Goal: Find specific page/section: Find specific page/section

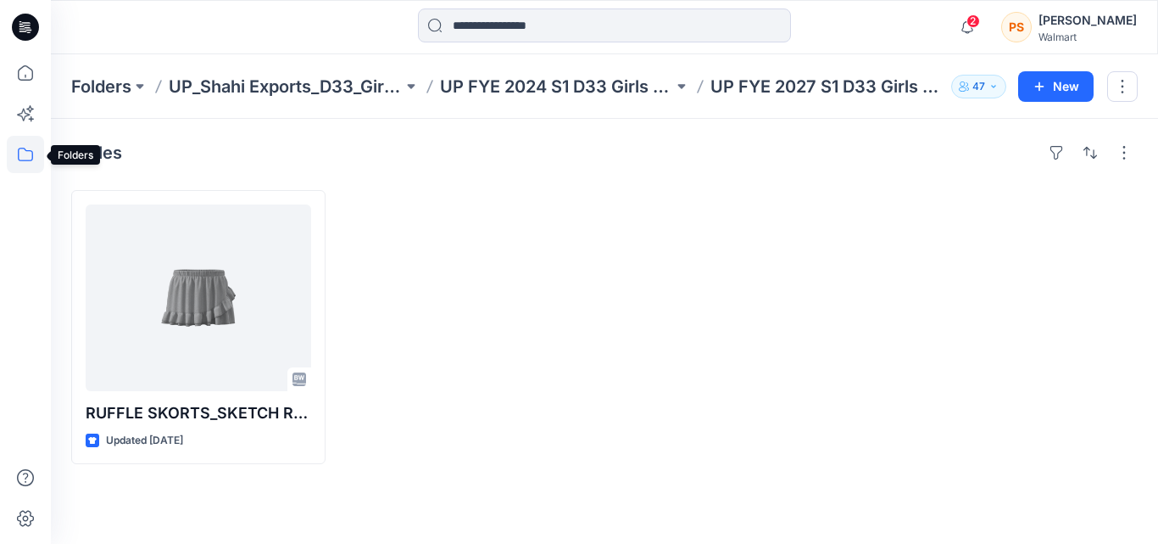
click at [32, 164] on icon at bounding box center [25, 154] width 37 height 37
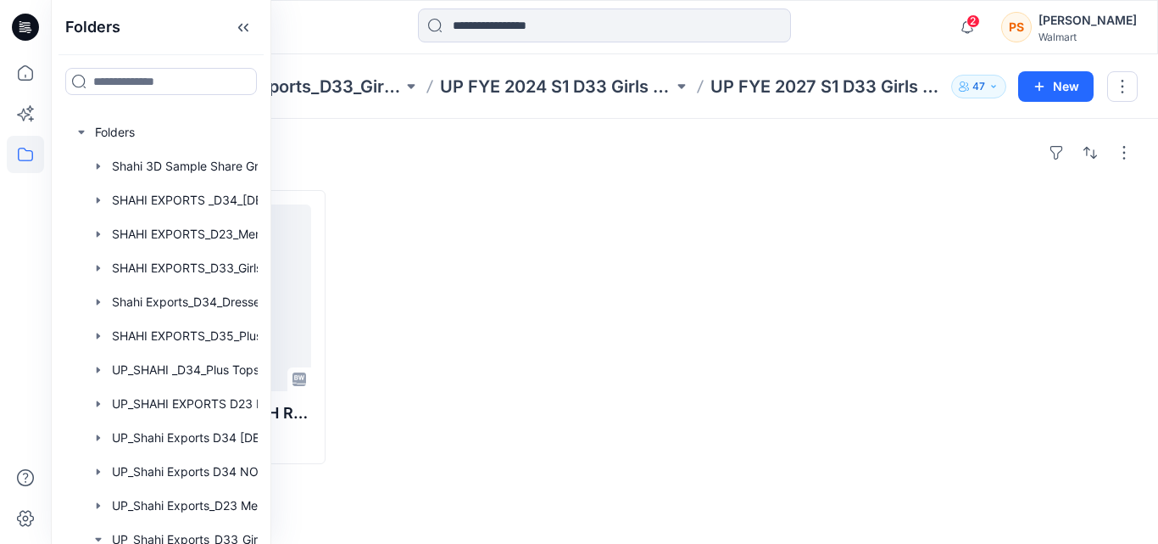
click at [529, 197] on div at bounding box center [470, 327] width 254 height 274
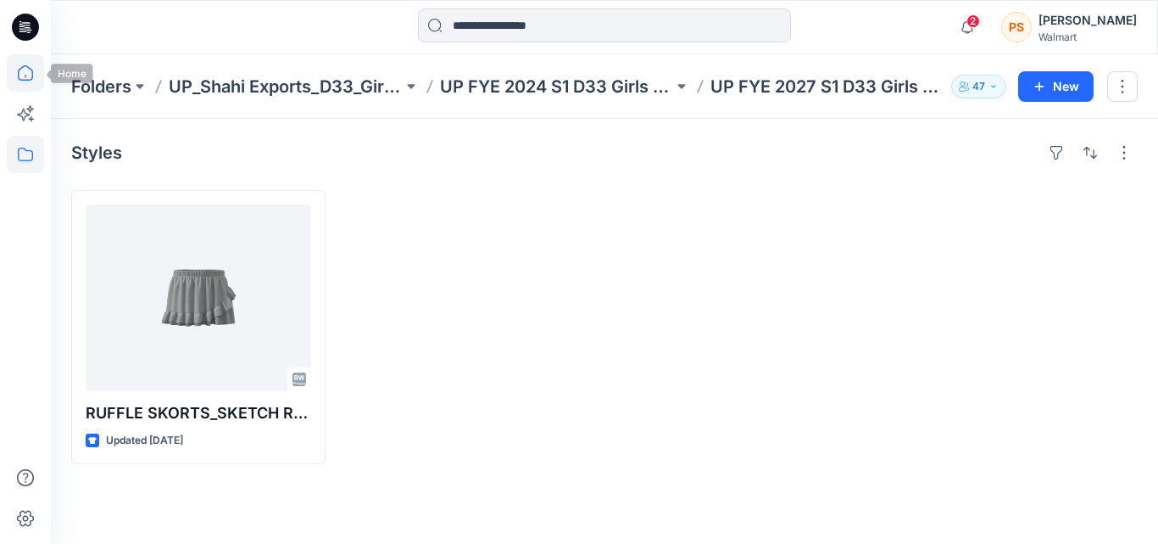
click at [31, 71] on icon at bounding box center [25, 72] width 37 height 37
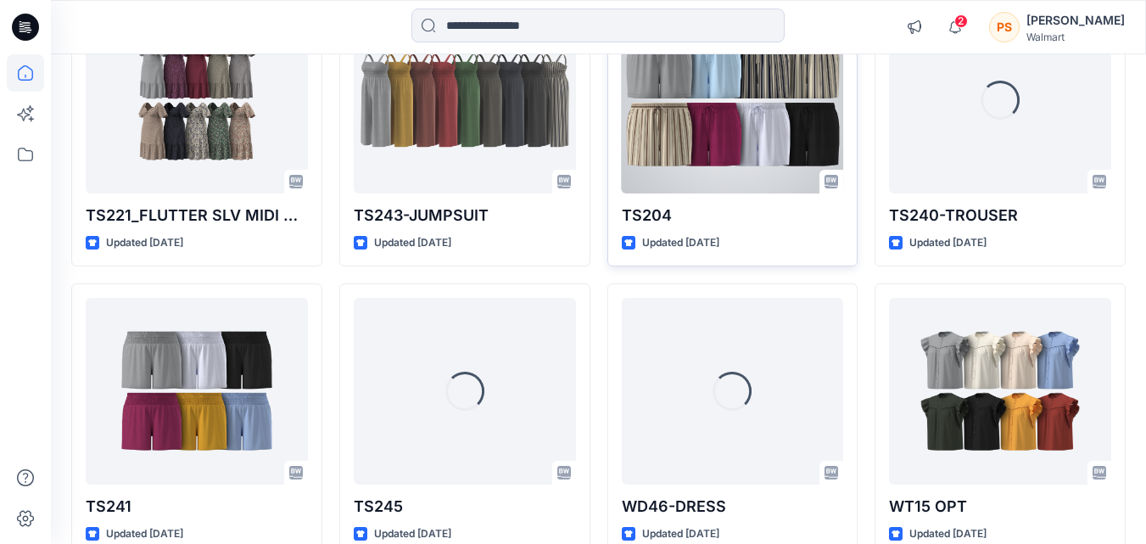
scroll to position [1139, 0]
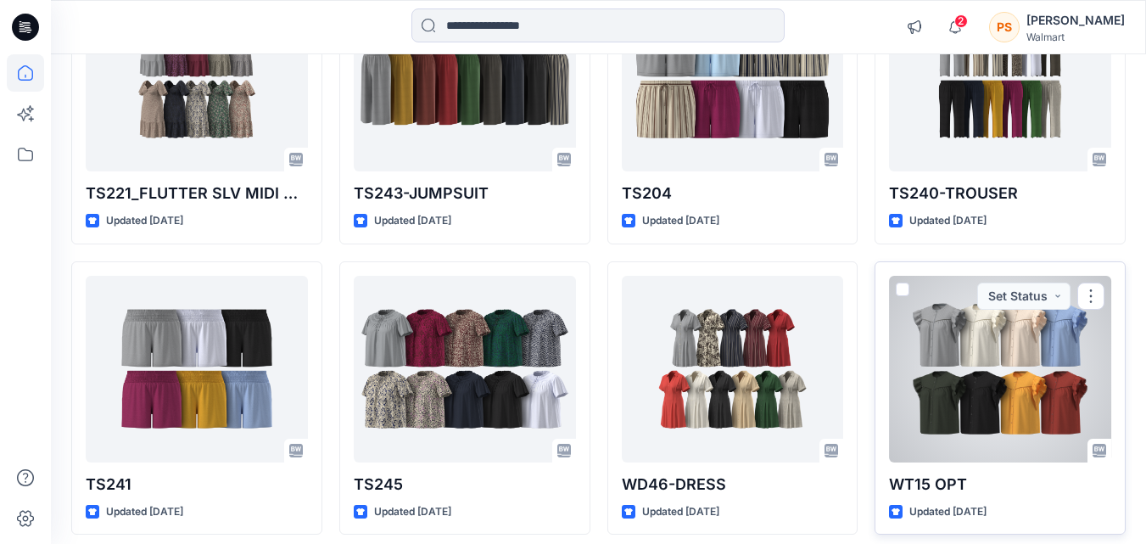
click at [907, 378] on div at bounding box center [1000, 369] width 222 height 187
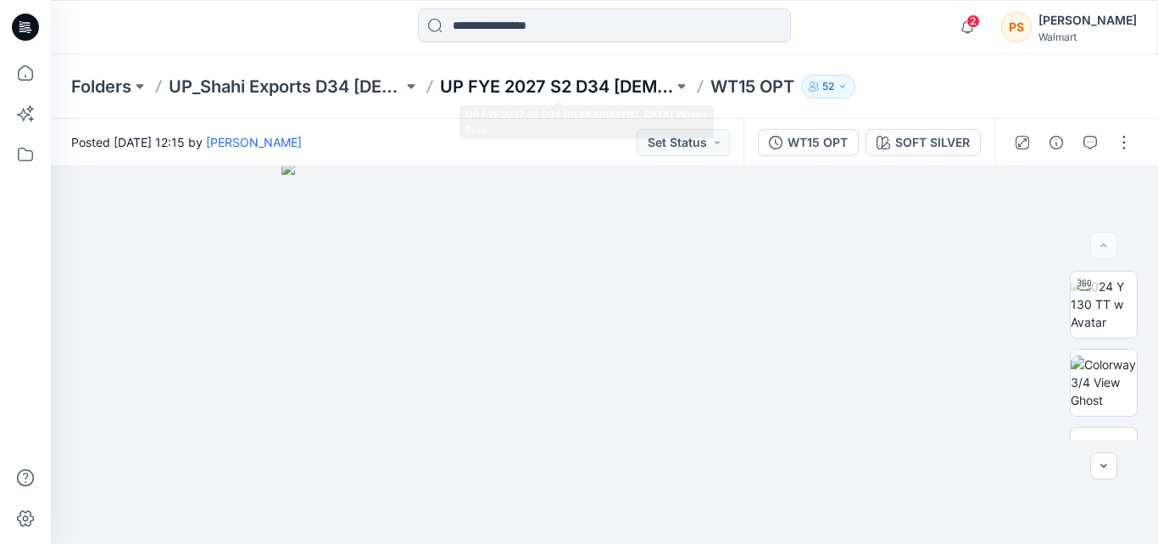
click at [612, 92] on p "UP FYE 2027 S2 D34 [DEMOGRAPHIC_DATA] Woven Tops" at bounding box center [557, 87] width 234 height 24
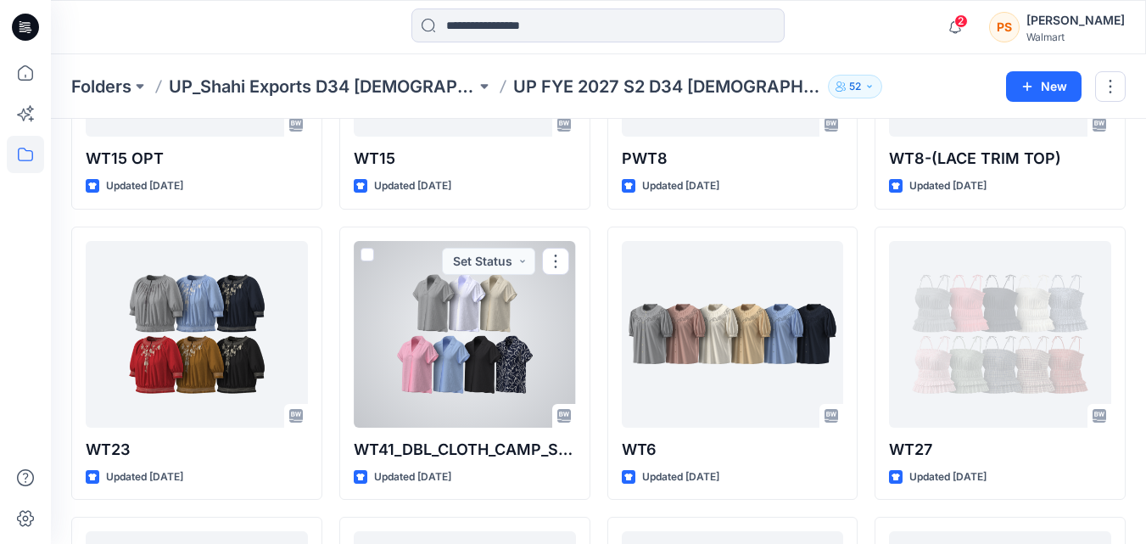
scroll to position [85, 0]
